Goal: Communication & Community: Answer question/provide support

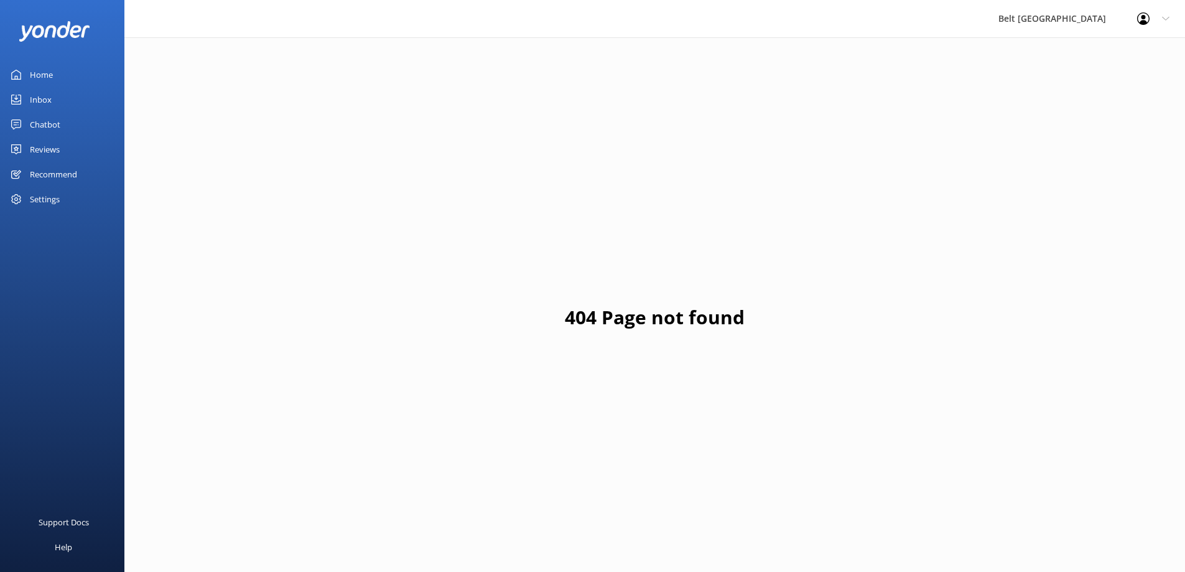
click at [37, 146] on div "Reviews" at bounding box center [45, 149] width 30 height 25
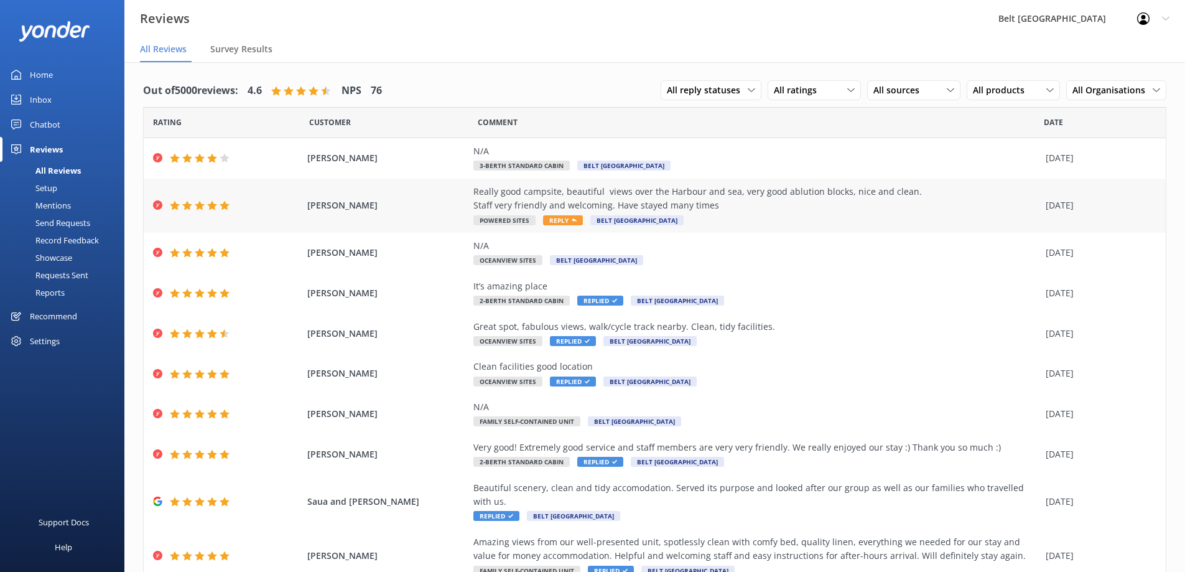
click at [558, 220] on span "Reply" at bounding box center [563, 220] width 40 height 10
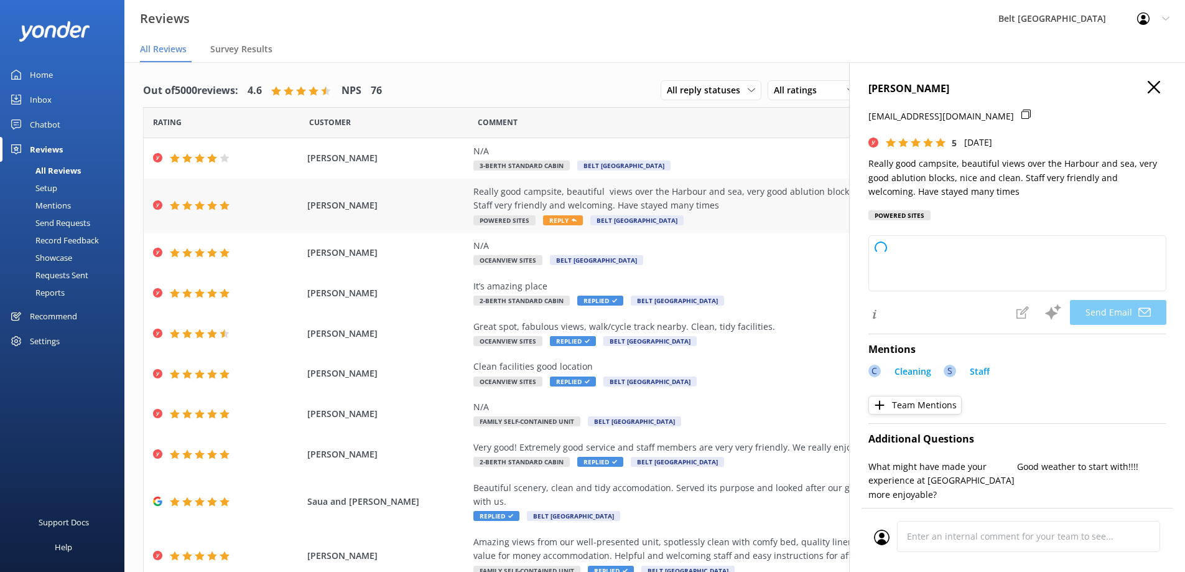
type textarea "Thank you so much for your kind words, [PERSON_NAME]! We're delighted to hear y…"
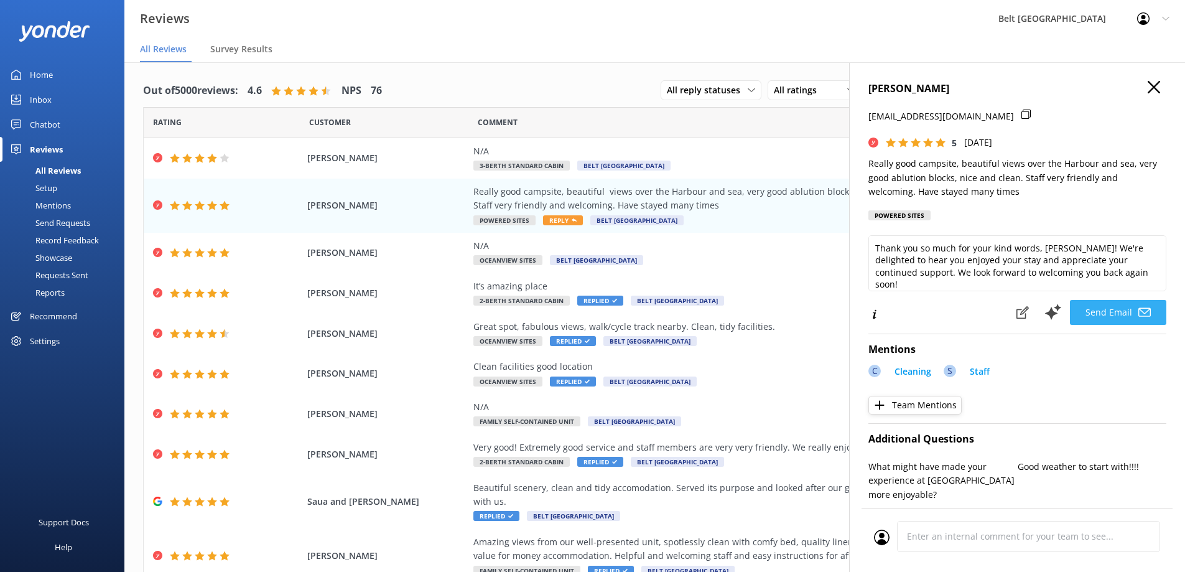
click at [1104, 310] on button "Send Email" at bounding box center [1118, 312] width 96 height 25
